Goal: Task Accomplishment & Management: Manage account settings

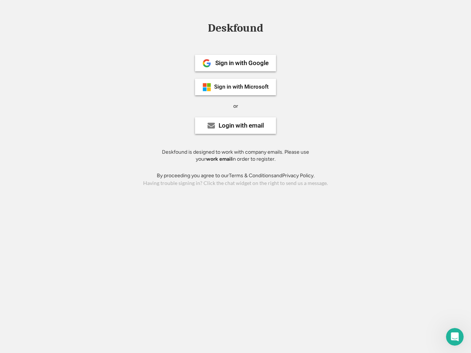
click at [235, 105] on div "or" at bounding box center [235, 106] width 5 height 7
click at [235, 29] on div "Deskfound" at bounding box center [235, 27] width 63 height 11
click at [201, 28] on div "Deskfound" at bounding box center [235, 29] width 471 height 14
click at [235, 29] on div "Deskfound" at bounding box center [235, 27] width 63 height 11
click at [235, 106] on div "or" at bounding box center [235, 106] width 5 height 7
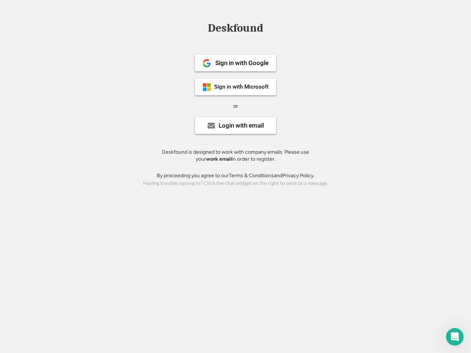
click at [235, 63] on div "Sign in with Google" at bounding box center [241, 63] width 53 height 6
click at [242, 63] on div "Sign in with Google" at bounding box center [241, 63] width 53 height 6
click at [207, 63] on img at bounding box center [206, 63] width 9 height 9
click at [235, 87] on div "Sign in with Microsoft" at bounding box center [241, 87] width 54 height 6
click at [242, 87] on div "Sign in with Microsoft" at bounding box center [241, 87] width 54 height 6
